Goal: Transaction & Acquisition: Purchase product/service

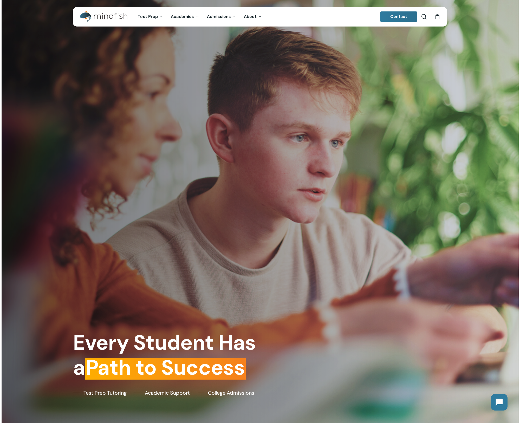
click at [440, 18] on div "0" at bounding box center [440, 15] width 6 height 6
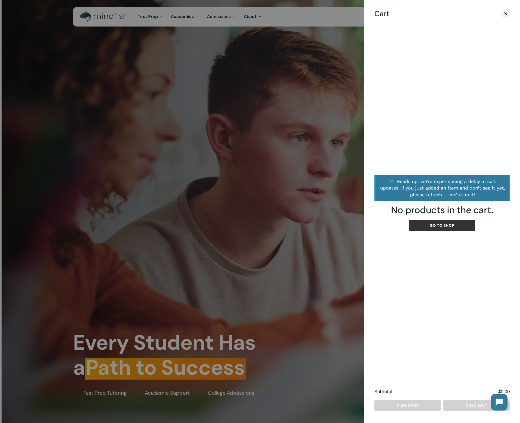
click at [454, 226] on link "Go to shop" at bounding box center [442, 225] width 66 height 11
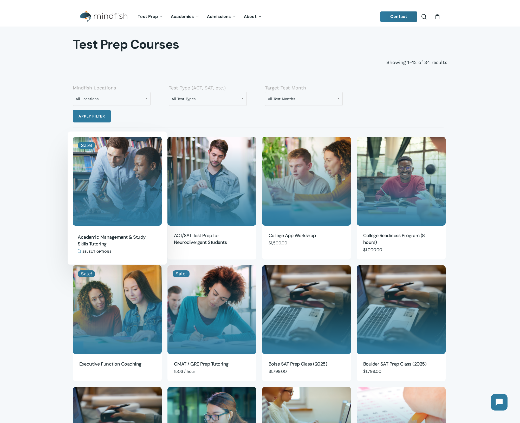
click at [109, 199] on img "Academic Management & Study Skills Tutoring" at bounding box center [117, 181] width 89 height 89
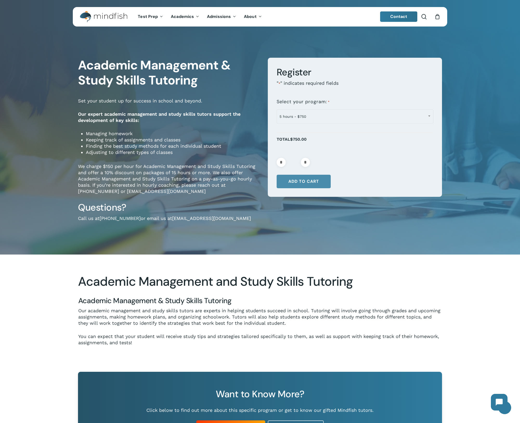
click at [316, 184] on button "Add to cart" at bounding box center [304, 182] width 54 height 14
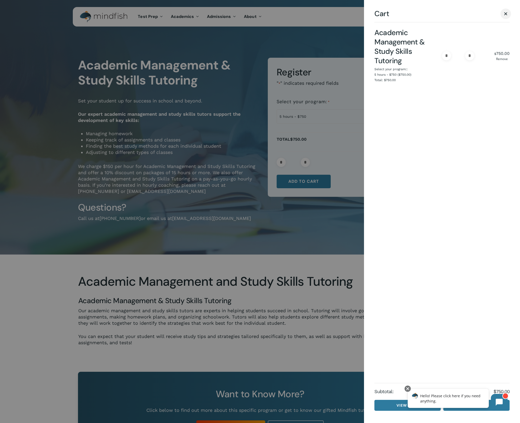
click at [509, 15] on link "Close Cart" at bounding box center [506, 13] width 8 height 6
